Goal: Transaction & Acquisition: Purchase product/service

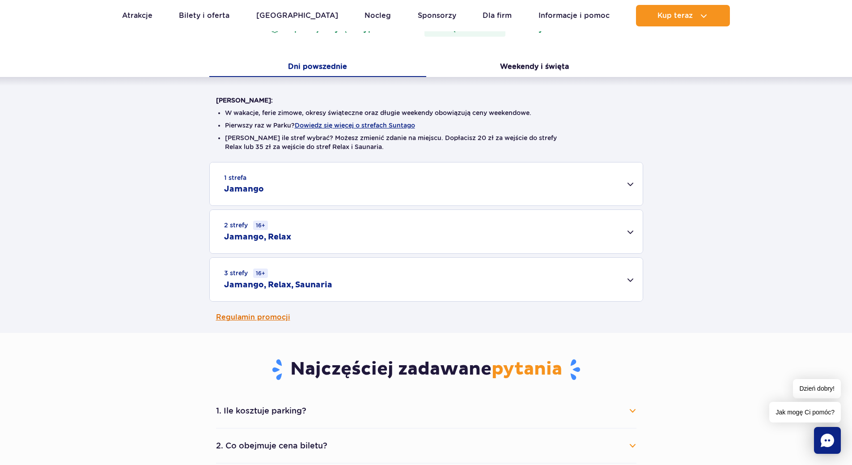
scroll to position [268, 0]
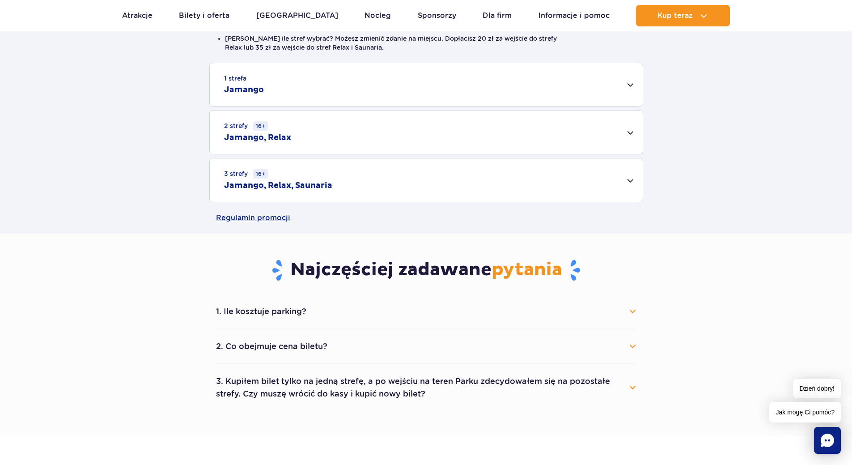
click at [389, 349] on button "2. Co obejmuje cena biletu?" at bounding box center [426, 346] width 420 height 20
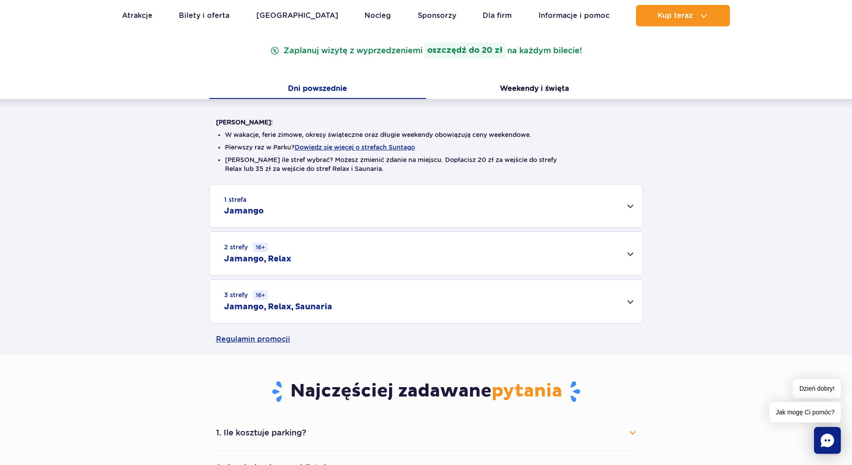
scroll to position [0, 0]
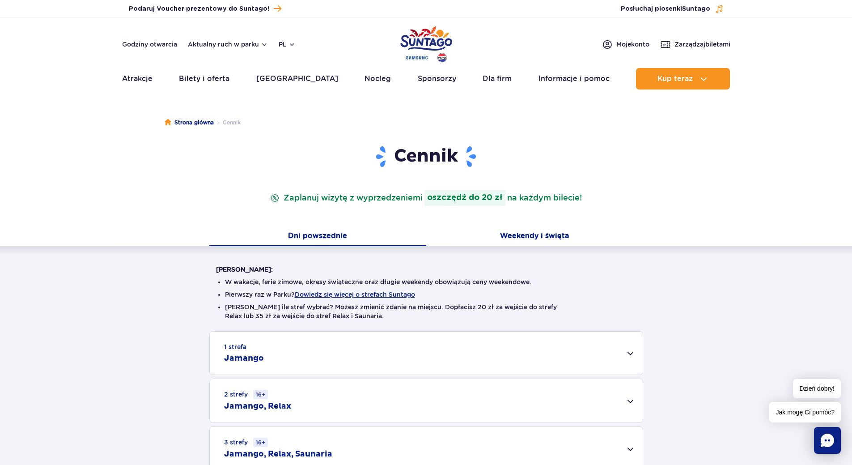
click at [546, 235] on button "Weekendy i święta" at bounding box center [534, 236] width 217 height 19
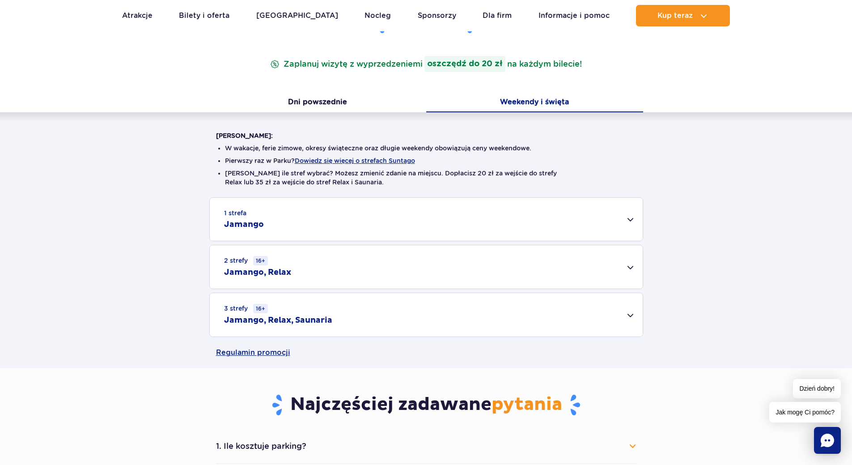
scroll to position [134, 0]
click at [345, 314] on div "3 strefy 16+ Jamango, Relax, Saunaria" at bounding box center [426, 313] width 433 height 43
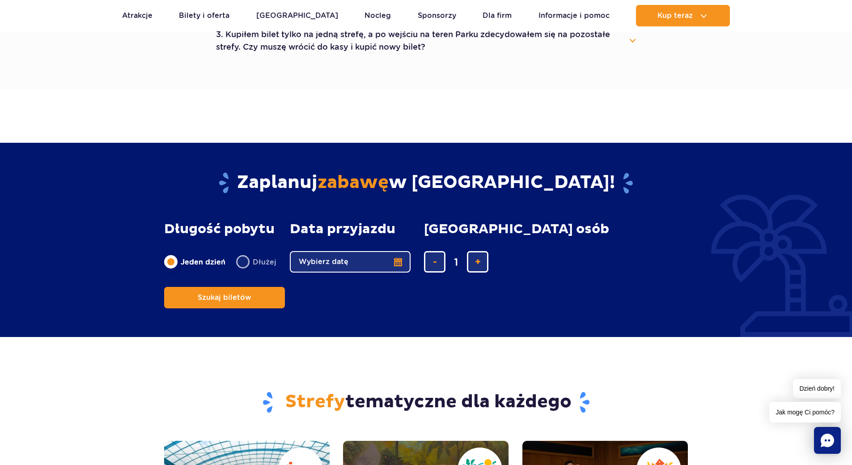
scroll to position [939, 0]
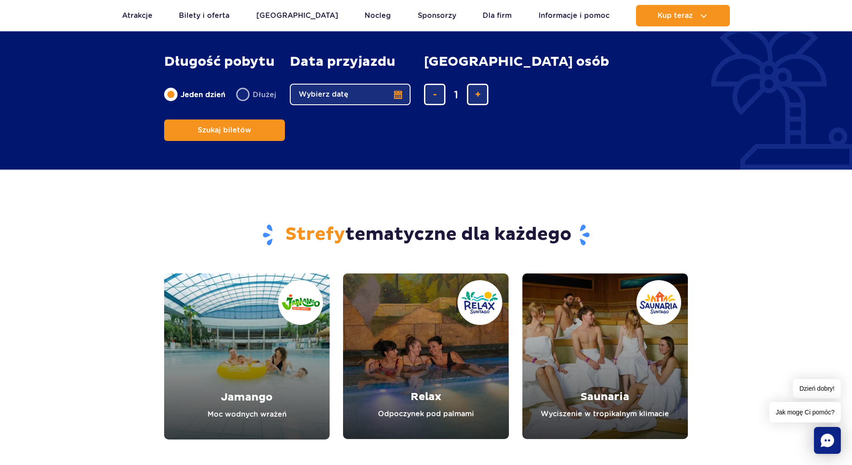
click at [377, 84] on button "Wybierz datę" at bounding box center [350, 94] width 121 height 21
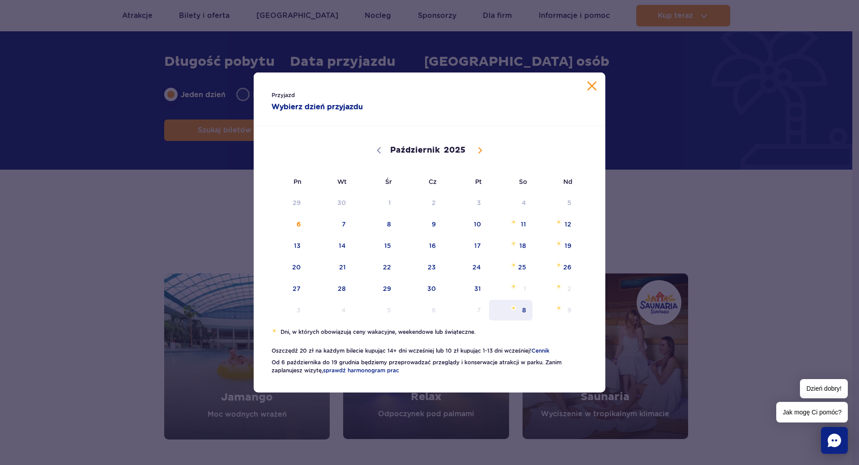
click at [524, 308] on span "8" at bounding box center [510, 310] width 45 height 21
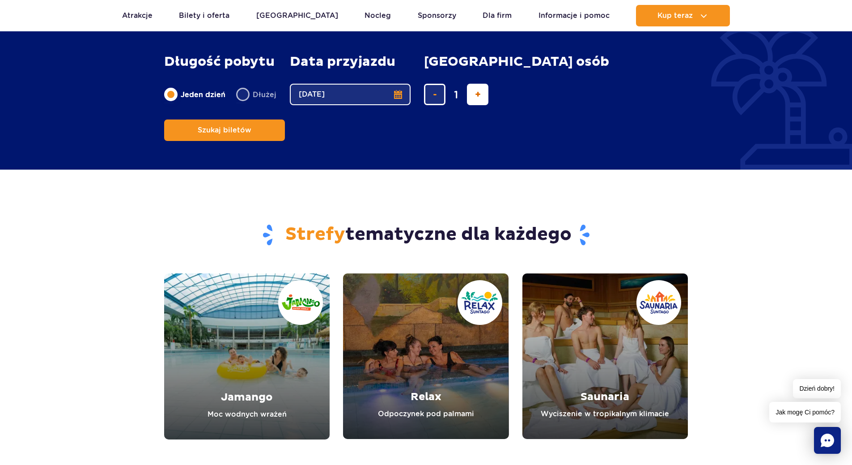
click at [485, 84] on button "dodaj bilet" at bounding box center [477, 94] width 21 height 21
click at [475, 94] on span "dodaj bilet" at bounding box center [478, 94] width 6 height 0
type input "4"
click at [285, 119] on button "Szukaj biletów" at bounding box center [224, 129] width 121 height 21
